Goal: Transaction & Acquisition: Purchase product/service

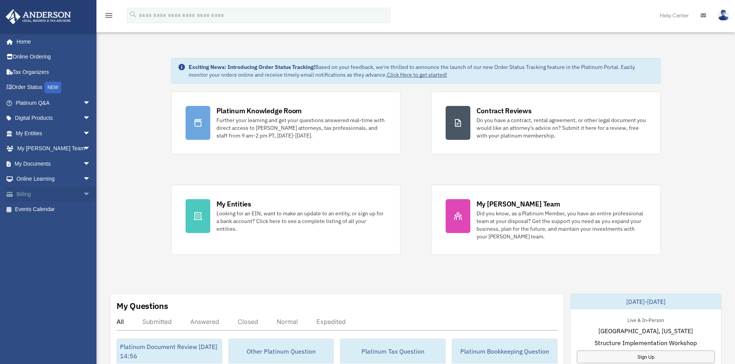
click at [27, 193] on link "Billing arrow_drop_down" at bounding box center [53, 194] width 97 height 15
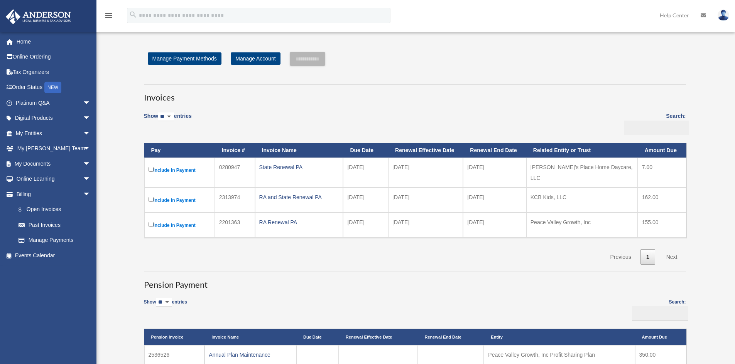
scroll to position [180, 0]
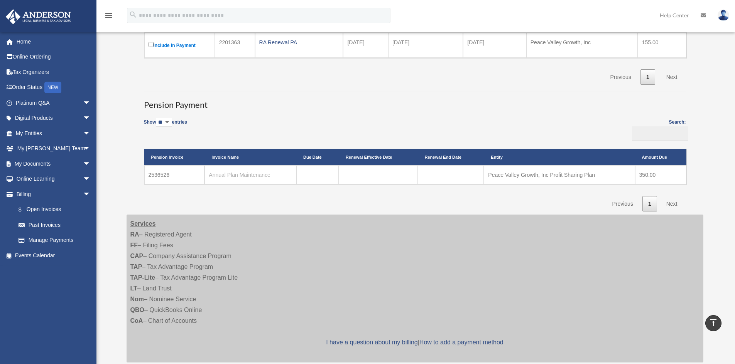
click at [231, 172] on link "Annual Plan Maintenance" at bounding box center [240, 175] width 62 height 6
drag, startPoint x: 149, startPoint y: 171, endPoint x: 169, endPoint y: 171, distance: 19.7
click at [169, 171] on td "2536526" at bounding box center [174, 174] width 61 height 19
copy td "2536526"
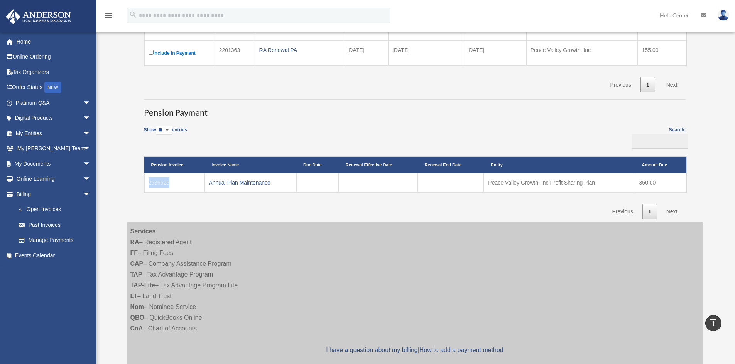
scroll to position [0, 0]
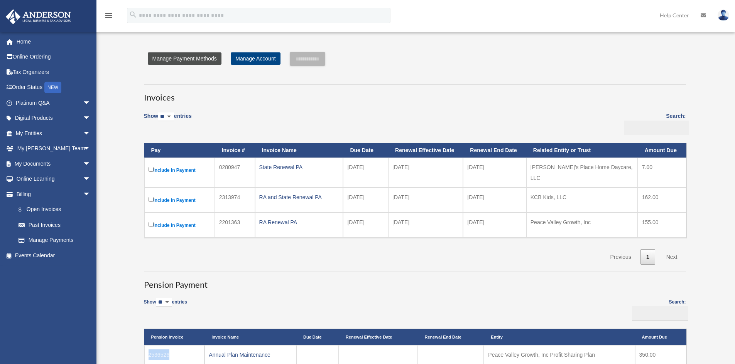
click at [183, 57] on link "Manage Payment Methods" at bounding box center [185, 58] width 74 height 12
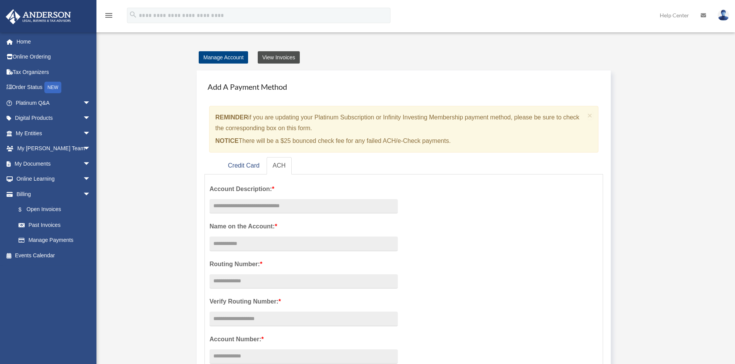
click at [283, 56] on link "View Invoices" at bounding box center [279, 57] width 42 height 12
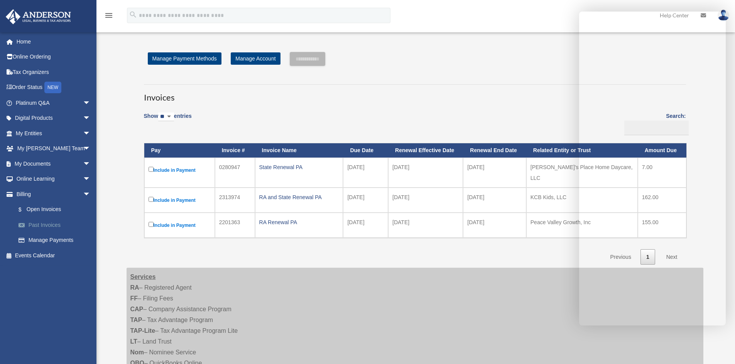
click at [46, 225] on link "Past Invoices" at bounding box center [56, 224] width 91 height 15
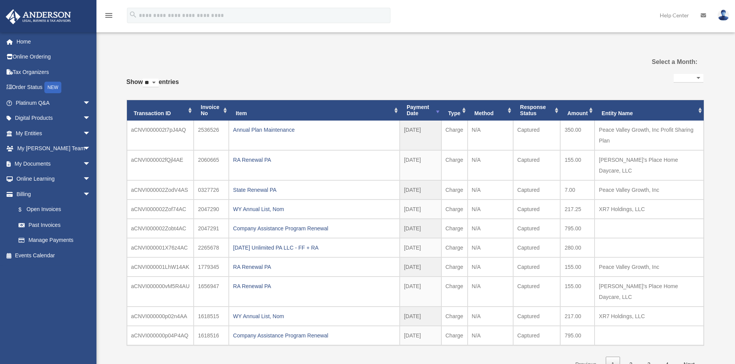
select select
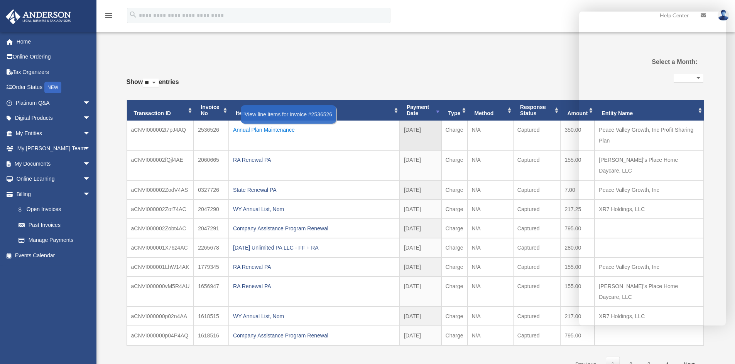
click at [273, 128] on div "Annual Plan Maintenance" at bounding box center [314, 130] width 162 height 11
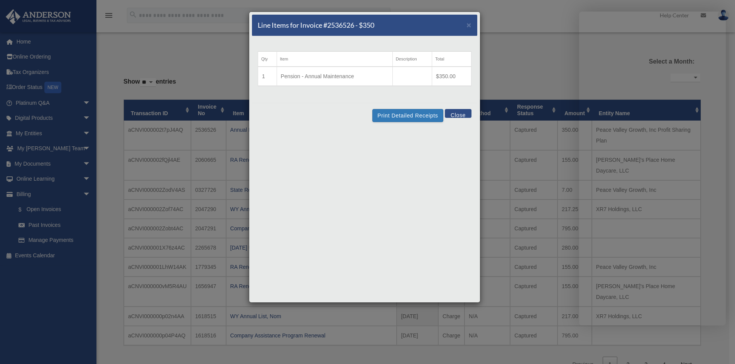
click at [464, 113] on button "Close" at bounding box center [458, 113] width 27 height 9
